Goal: Navigation & Orientation: Find specific page/section

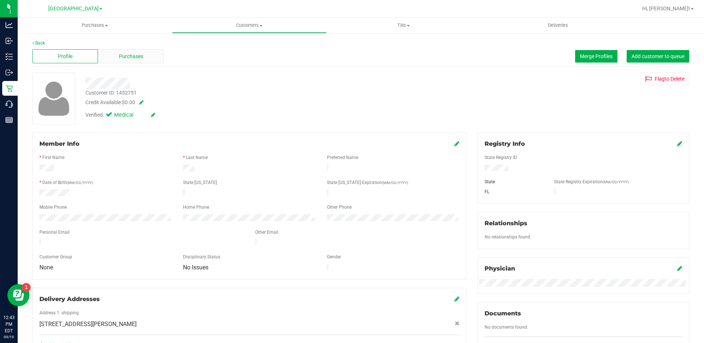
click at [132, 56] on span "Purchases" at bounding box center [131, 57] width 24 height 8
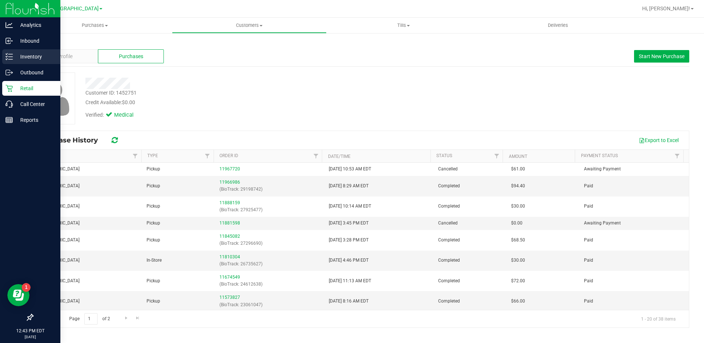
click at [27, 57] on p "Inventory" at bounding box center [35, 56] width 44 height 9
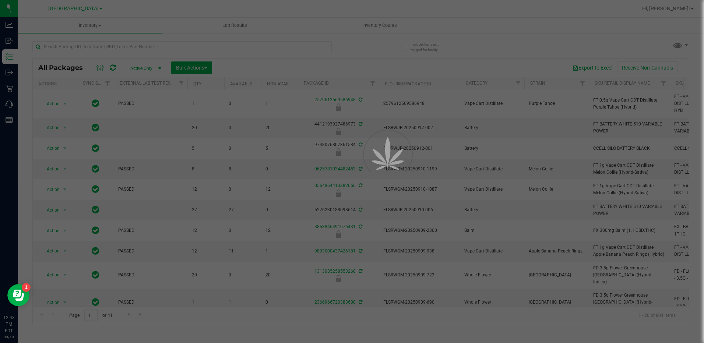
click at [380, 29] on div at bounding box center [352, 171] width 704 height 343
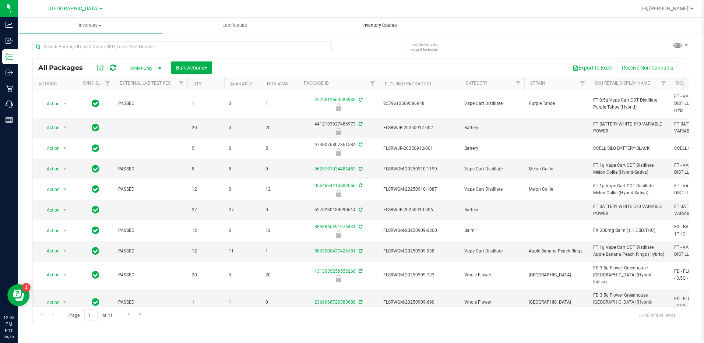
click at [377, 25] on span "Inventory Counts" at bounding box center [380, 25] width 55 height 7
